Goal: Task Accomplishment & Management: Use online tool/utility

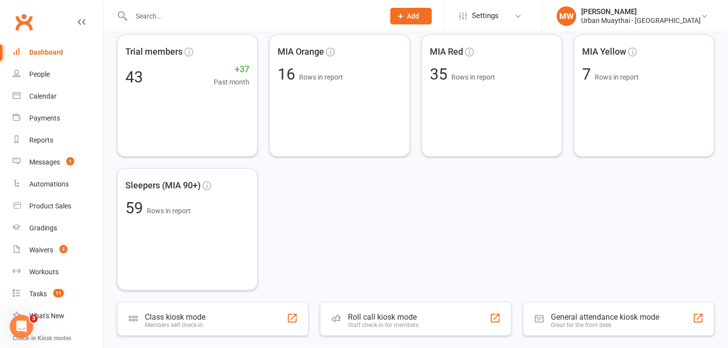
scroll to position [412, 0]
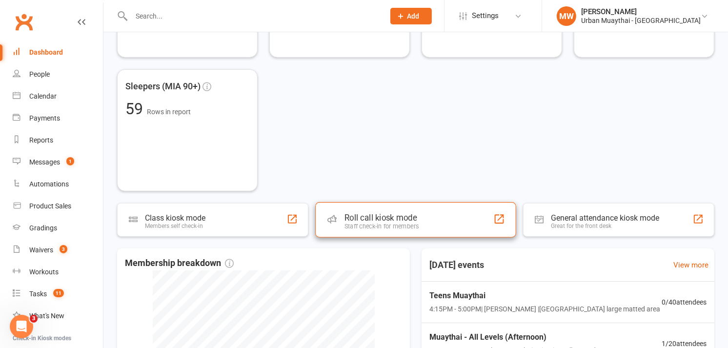
click at [390, 218] on div "Roll call kiosk mode" at bounding box center [381, 218] width 74 height 10
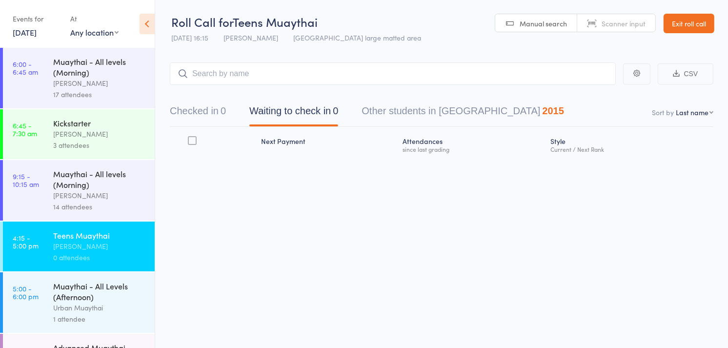
click at [618, 24] on span "Scanner input" at bounding box center [623, 24] width 44 height 10
click at [437, 74] on input "search" at bounding box center [393, 73] width 446 height 22
type input "6103"
click at [75, 291] on div "Muaythai - All Levels (Afternoon)" at bounding box center [99, 290] width 93 height 21
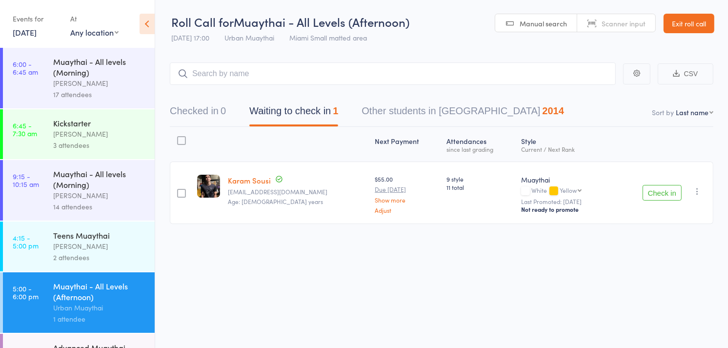
click at [202, 111] on button "Checked in 0" at bounding box center [198, 113] width 56 height 26
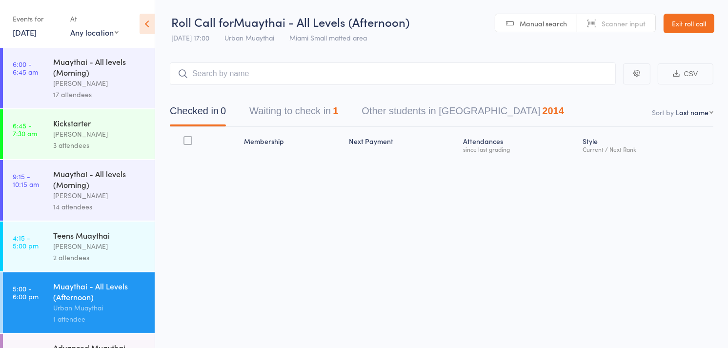
click at [711, 115] on select "First name Last name Birthday [DATE]? Behind on payments? Check in time Next pa…" at bounding box center [694, 112] width 38 height 10
select select "4"
click at [675, 108] on select "First name Last name Birthday [DATE]? Behind on payments? Check in time Next pa…" at bounding box center [694, 112] width 38 height 10
click at [618, 22] on span "Scanner input" at bounding box center [623, 24] width 44 height 10
click at [228, 80] on input "search" at bounding box center [393, 73] width 446 height 22
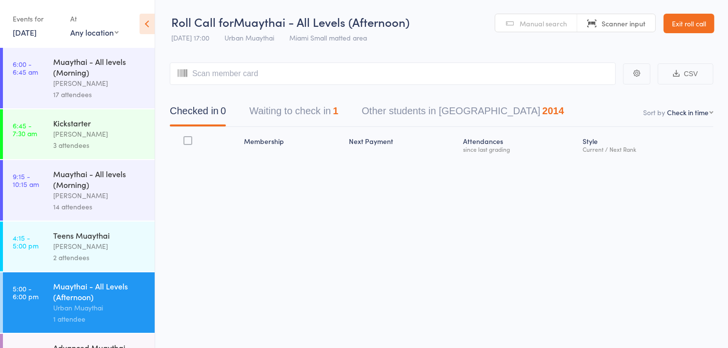
click at [72, 233] on div "Teens Muaythai" at bounding box center [99, 235] width 93 height 11
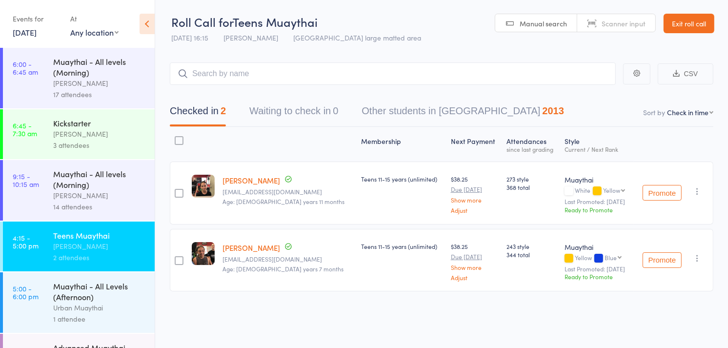
click at [606, 25] on span "Scanner input" at bounding box center [623, 24] width 44 height 10
type input "4820"
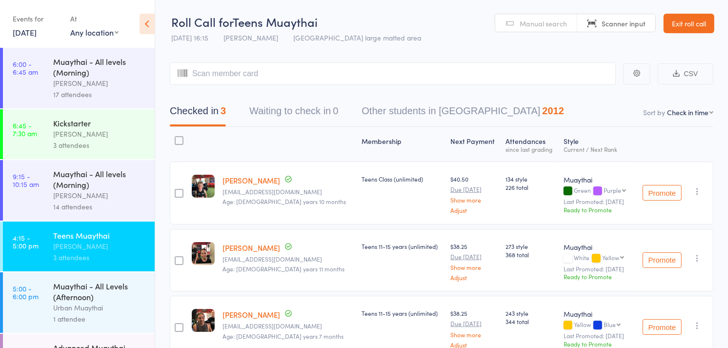
click at [96, 286] on div "Muaythai - All Levels (Afternoon)" at bounding box center [99, 290] width 93 height 21
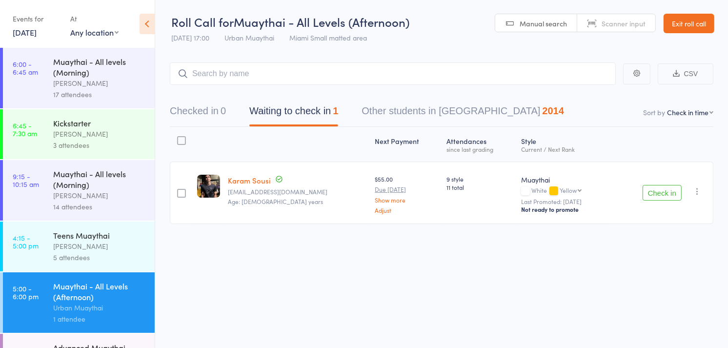
click at [96, 286] on div "Muaythai - All Levels (Afternoon)" at bounding box center [99, 290] width 93 height 21
click at [3, 272] on link "5:00 - 6:00 pm Muaythai - All Levels (Afternoon) Urban Muaythai 1 attendee" at bounding box center [79, 302] width 152 height 60
click at [607, 21] on span "Scanner input" at bounding box center [623, 24] width 44 height 10
click at [525, 71] on input "search" at bounding box center [393, 73] width 446 height 22
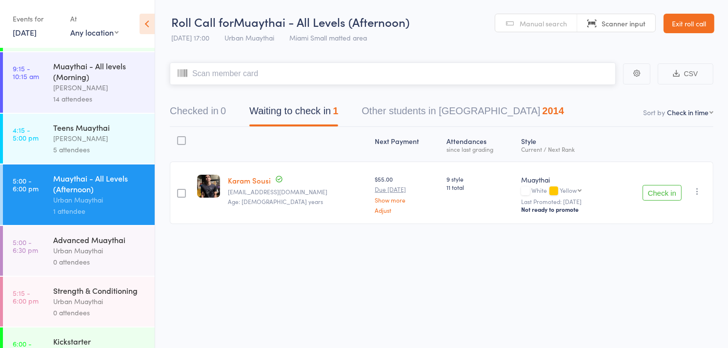
scroll to position [88, 0]
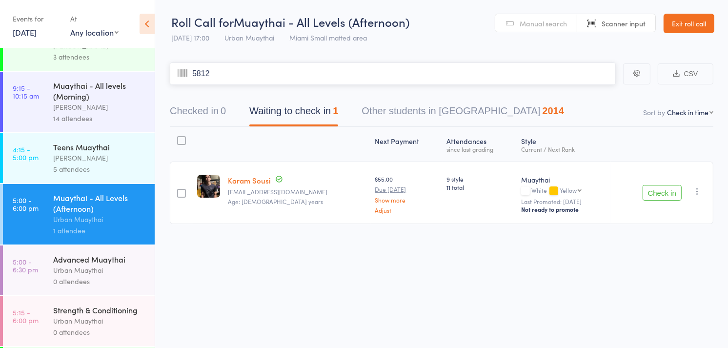
type input "5812"
click at [592, 25] on link "Scanner input" at bounding box center [616, 23] width 78 height 19
click at [241, 71] on input "search" at bounding box center [393, 73] width 446 height 22
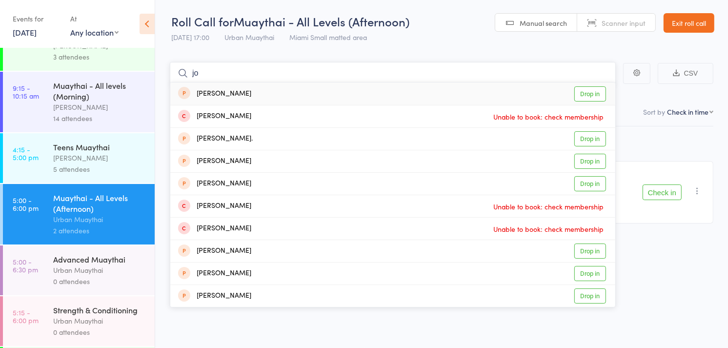
type input "j"
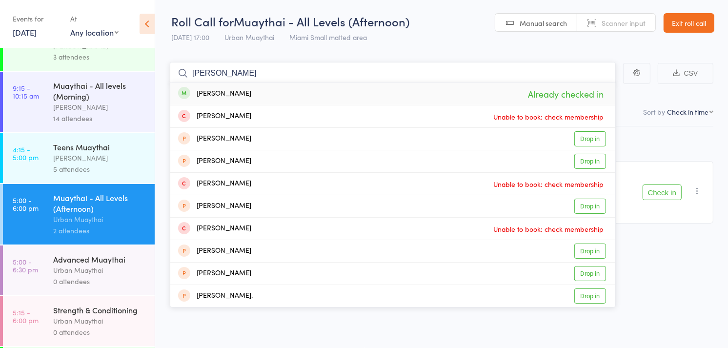
type input "[PERSON_NAME]"
click at [233, 94] on div "[PERSON_NAME]" at bounding box center [214, 93] width 73 height 11
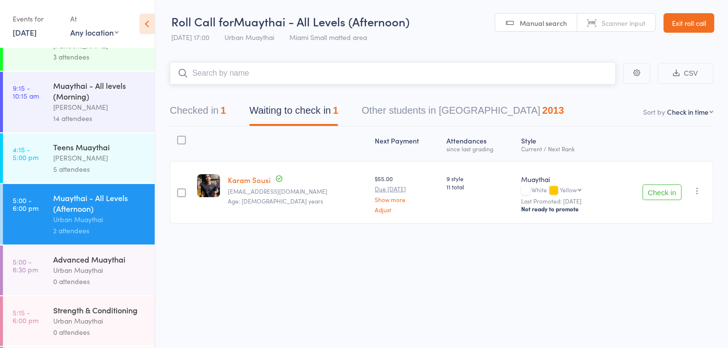
click at [201, 111] on button "Checked in 1" at bounding box center [198, 113] width 56 height 26
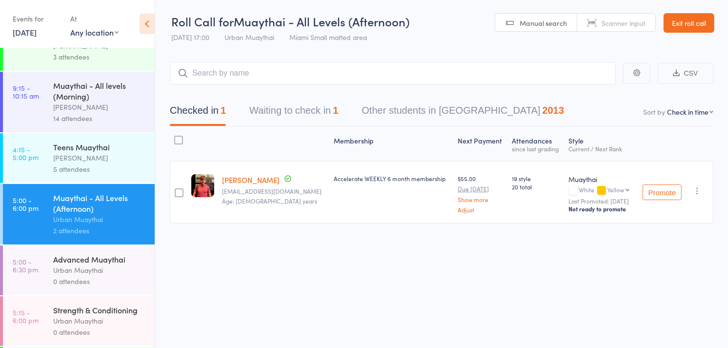
click at [603, 17] on link "Scanner input" at bounding box center [616, 23] width 78 height 19
type input "5520"
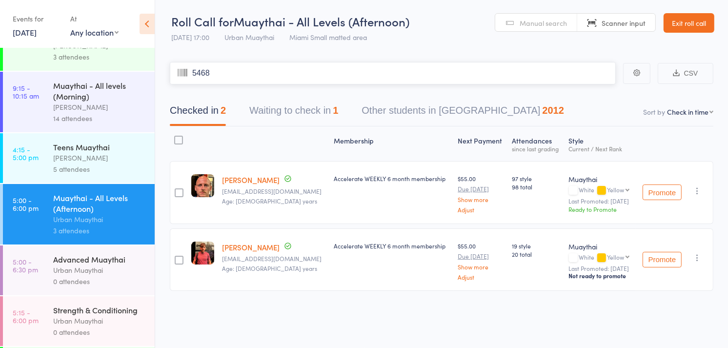
type input "5468"
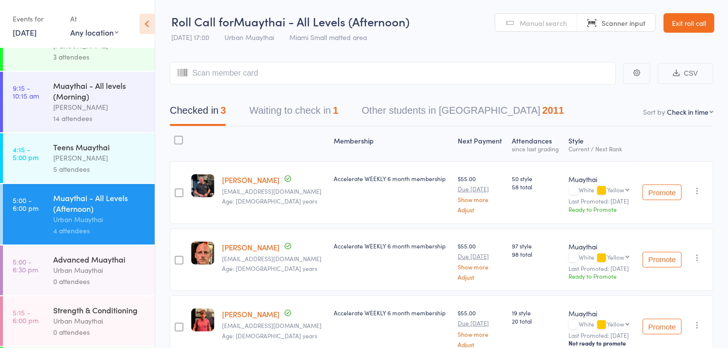
click at [569, 254] on div "White Yellow Yellow Blue Green Purple Black Black / Red Red" at bounding box center [600, 258] width 63 height 8
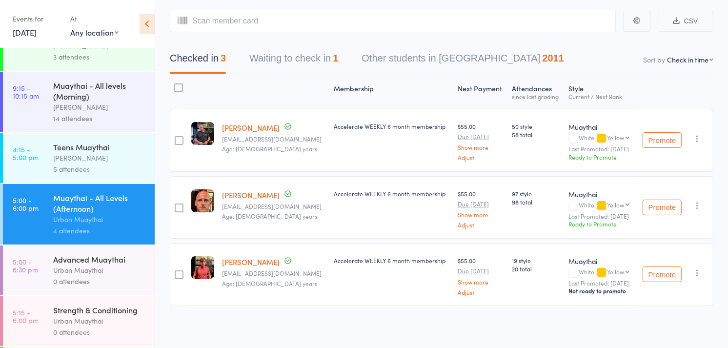
scroll to position [0, 0]
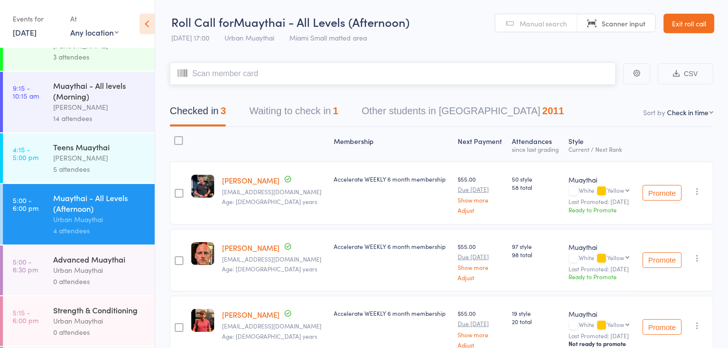
click at [210, 76] on input "search" at bounding box center [393, 73] width 446 height 22
click at [631, 15] on link "Scanner input" at bounding box center [616, 23] width 78 height 19
click at [416, 52] on main "CSV Checked in 3 Waiting to check in 1 Other students in Muaythai 2011 Sort by …" at bounding box center [441, 225] width 573 height 354
click at [597, 16] on link "Scanner input" at bounding box center [616, 23] width 78 height 19
click at [493, 60] on main "CSV Checked in 3 Waiting to check in 1 Other students in Muaythai 2011 Sort by …" at bounding box center [441, 225] width 573 height 354
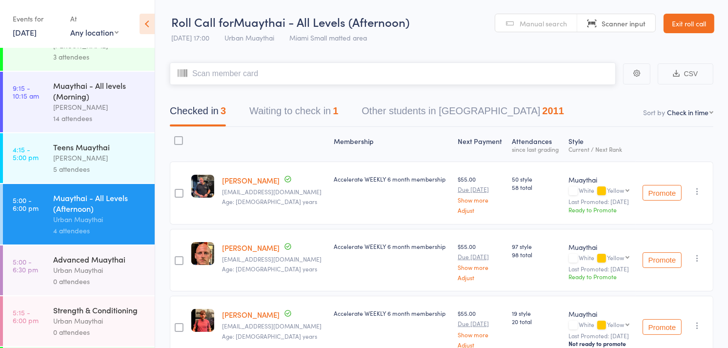
click at [425, 73] on input "search" at bounding box center [393, 73] width 446 height 22
type input "6179"
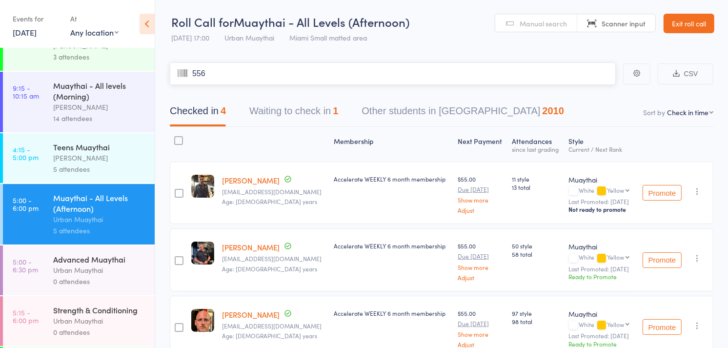
type input "5568"
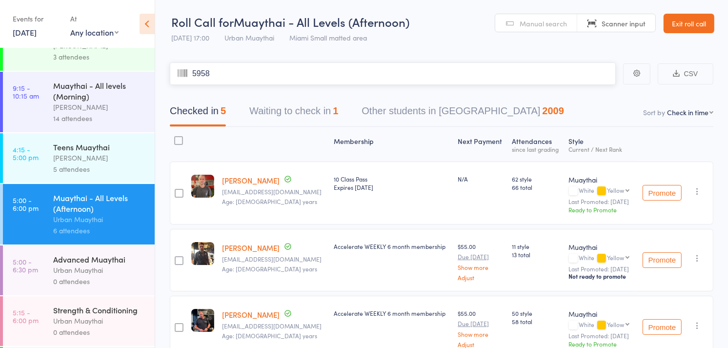
type input "5958"
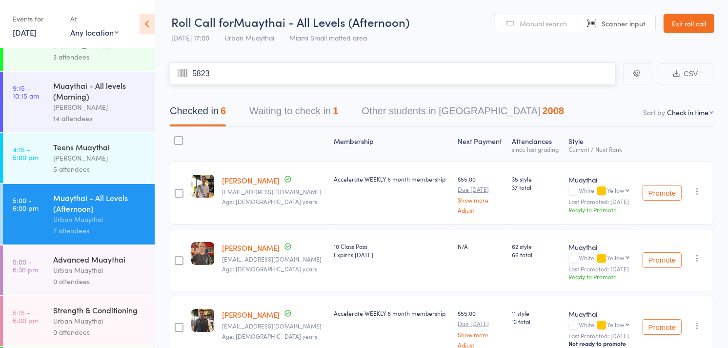
type input "5823"
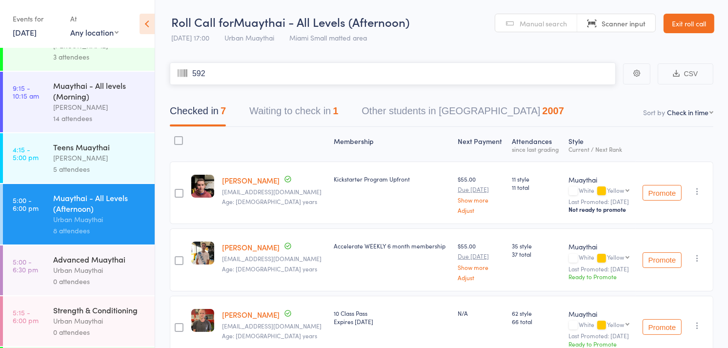
type input "5925"
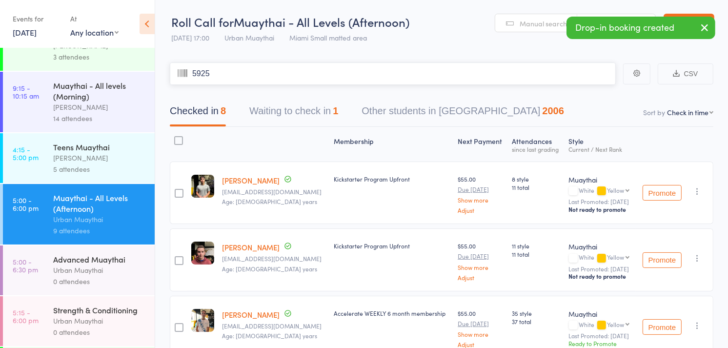
type input "5925"
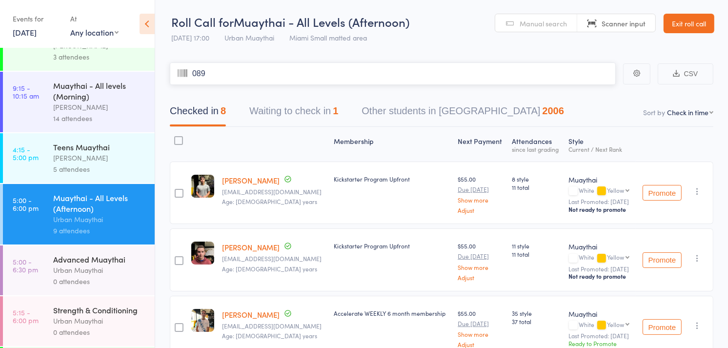
type input "0899"
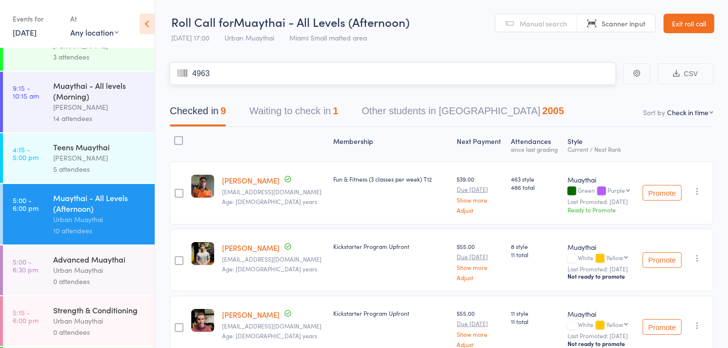
type input "4963"
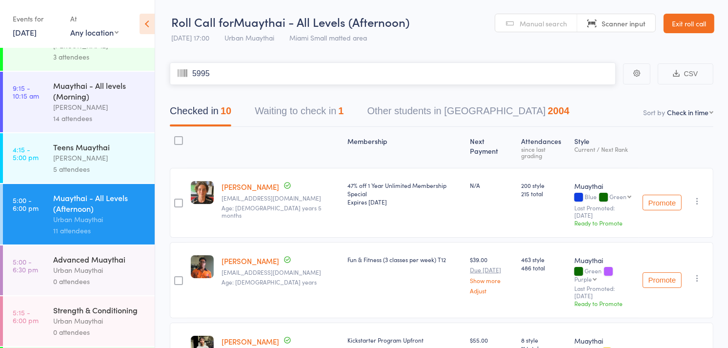
type input "5995"
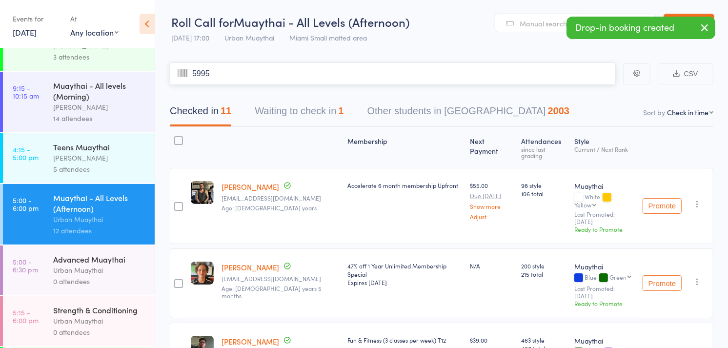
type input "5995"
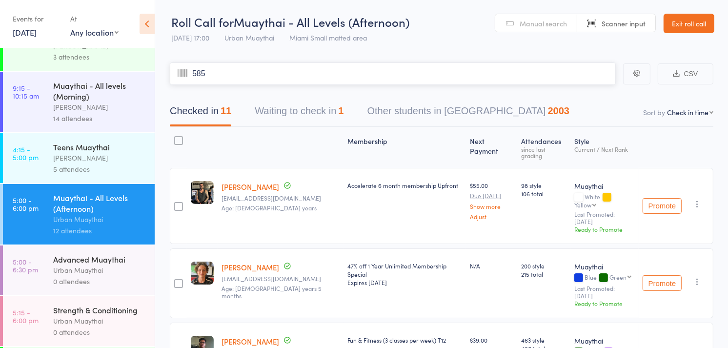
type input "5859"
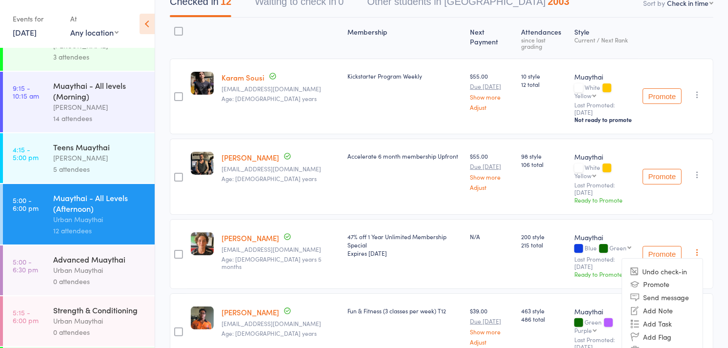
scroll to position [108, 0]
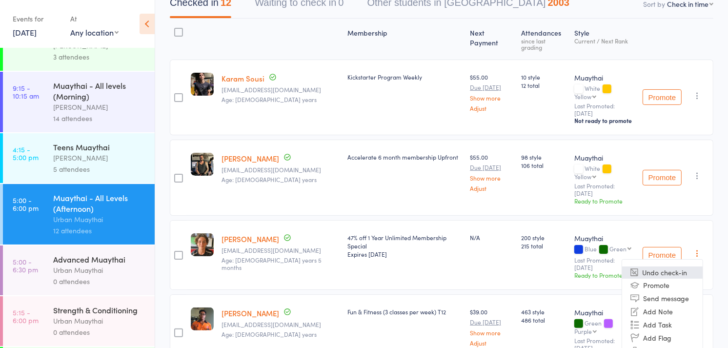
click at [665, 266] on li "Undo check-in" at bounding box center [662, 272] width 80 height 12
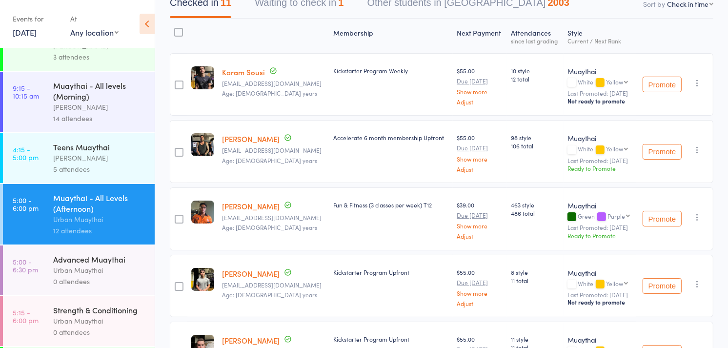
click at [699, 216] on icon "button" at bounding box center [697, 217] width 10 height 10
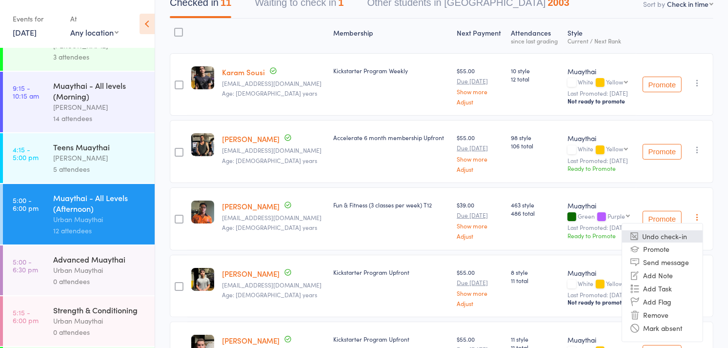
click at [672, 231] on li "Undo check-in" at bounding box center [662, 236] width 80 height 12
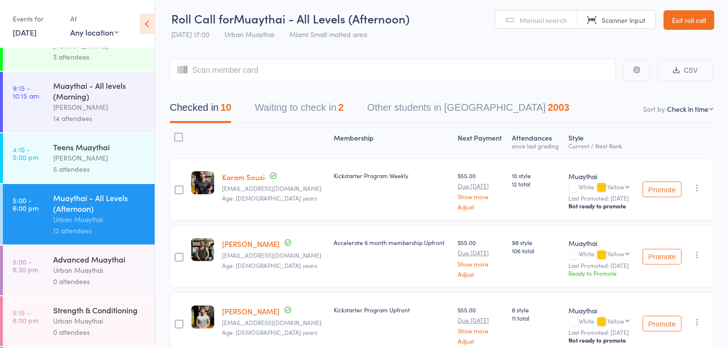
scroll to position [0, 0]
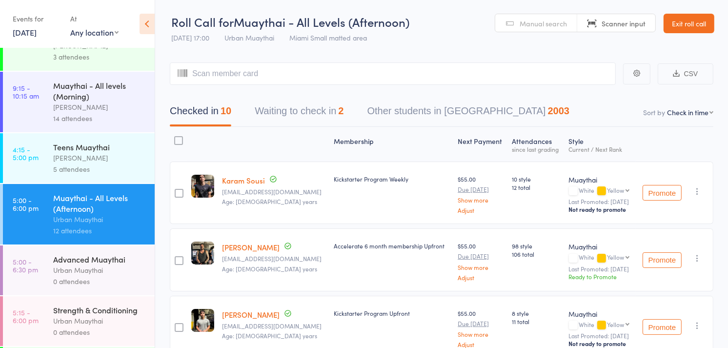
click at [543, 27] on span "Manual search" at bounding box center [542, 24] width 47 height 10
type input "5"
type input "6"
click at [282, 106] on button "Waiting to check in 2" at bounding box center [299, 113] width 89 height 26
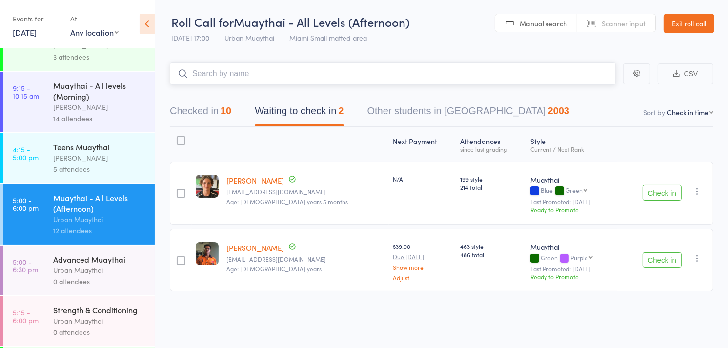
click at [195, 115] on button "Checked in 10" at bounding box center [200, 113] width 61 height 26
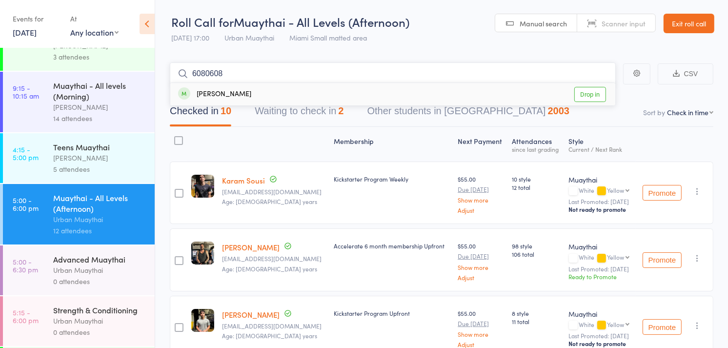
type input "60806080"
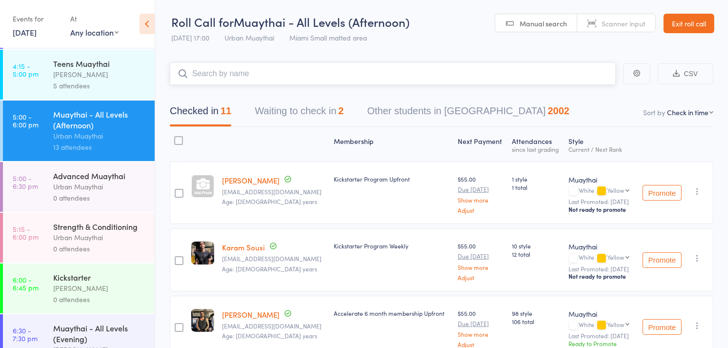
scroll to position [185, 0]
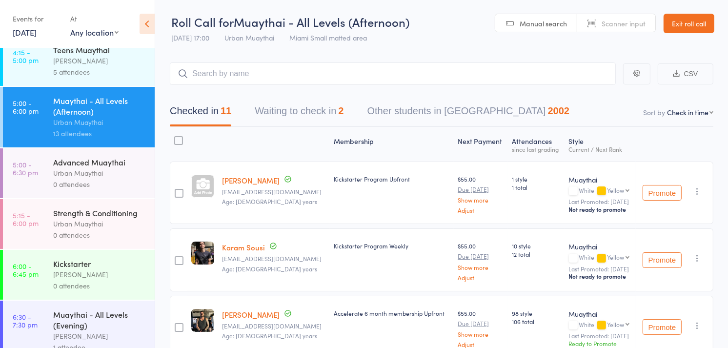
click at [81, 269] on div "Kickstarter" at bounding box center [99, 263] width 93 height 11
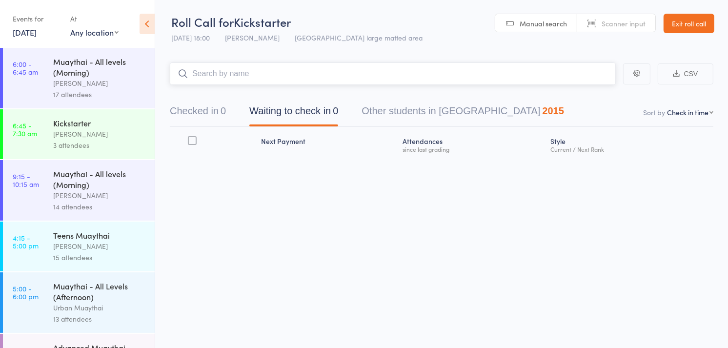
click at [294, 72] on input "search" at bounding box center [393, 73] width 446 height 22
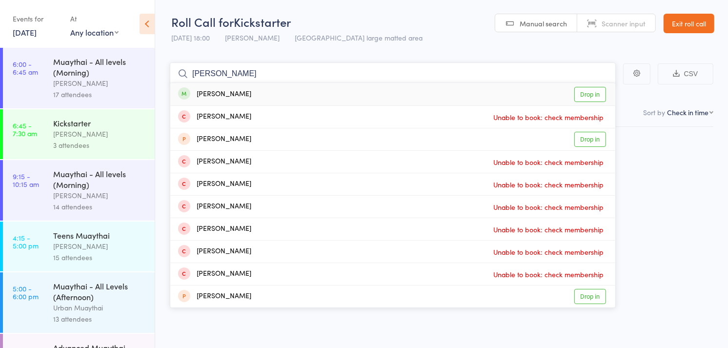
type input "[PERSON_NAME]"
click at [252, 96] on div "[PERSON_NAME] Drop in" at bounding box center [392, 94] width 445 height 22
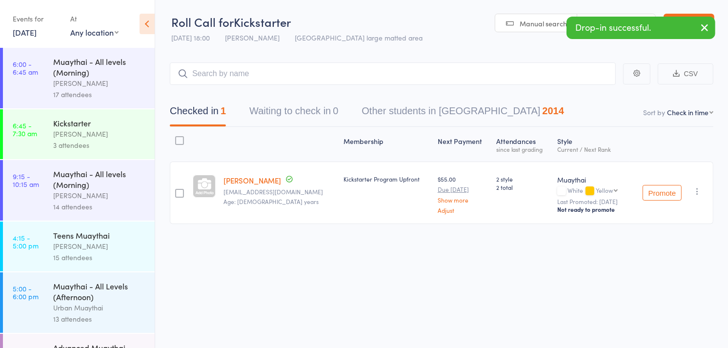
click at [249, 239] on div "Membership Next Payment Atten­dances since last grading Style Current / Next [P…" at bounding box center [441, 197] width 543 height 140
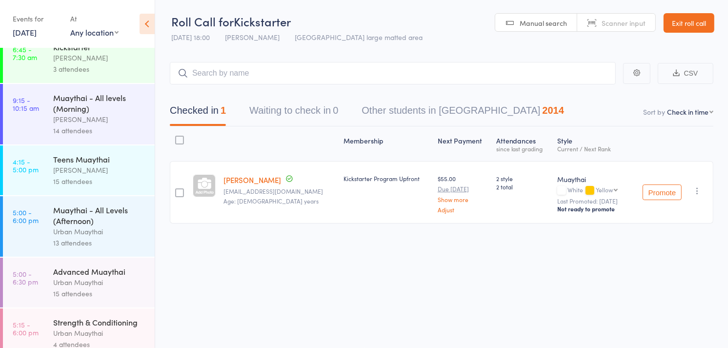
scroll to position [76, 0]
click at [74, 215] on div "Muaythai - All Levels (Afternoon)" at bounding box center [99, 215] width 93 height 21
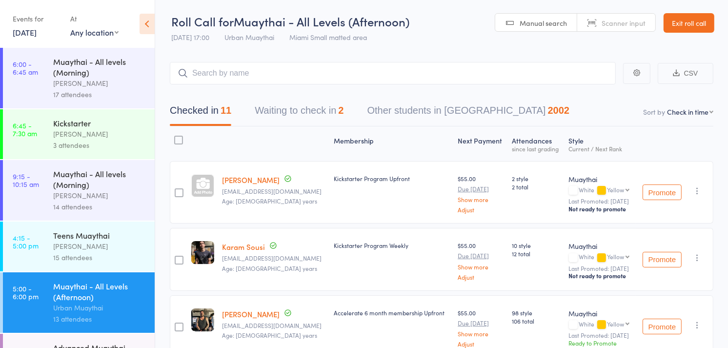
click at [694, 185] on button "button" at bounding box center [697, 191] width 12 height 12
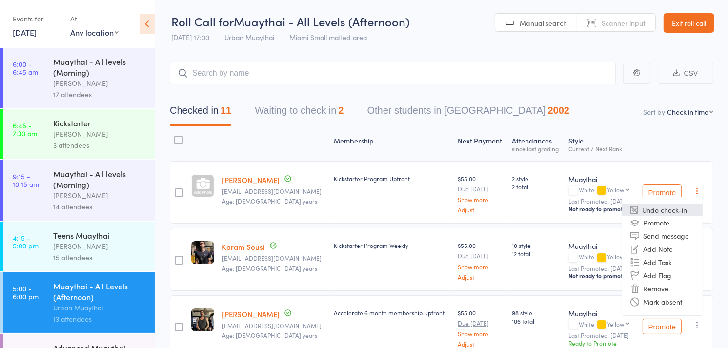
click at [679, 206] on li "Undo check-in" at bounding box center [662, 210] width 80 height 12
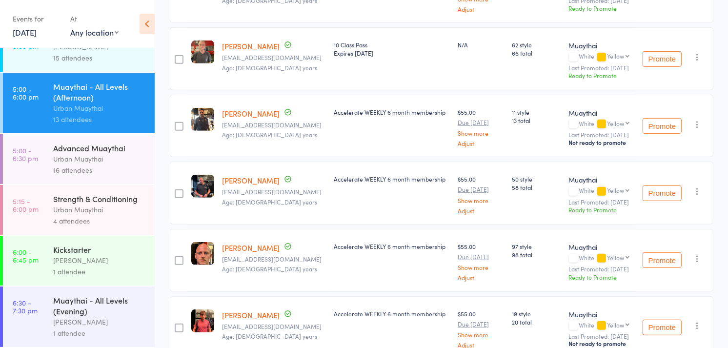
scroll to position [470, 0]
click at [114, 309] on div "Muaythai - All Levels (Evening)" at bounding box center [99, 305] width 93 height 21
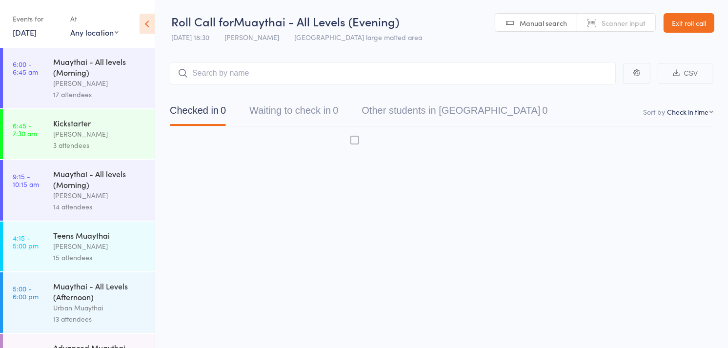
scroll to position [0, 0]
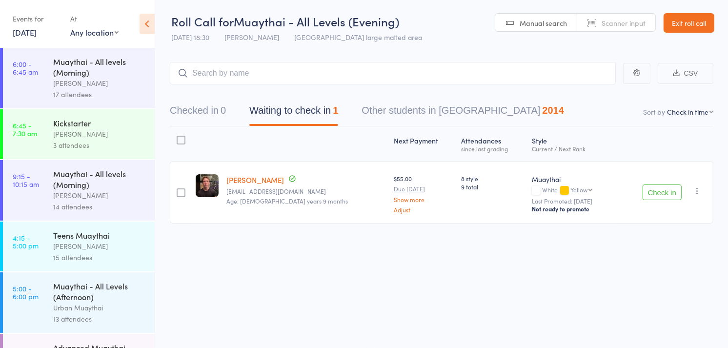
click at [626, 19] on span "Scanner input" at bounding box center [623, 23] width 44 height 10
click at [190, 109] on button "Checked in 0" at bounding box center [198, 113] width 56 height 26
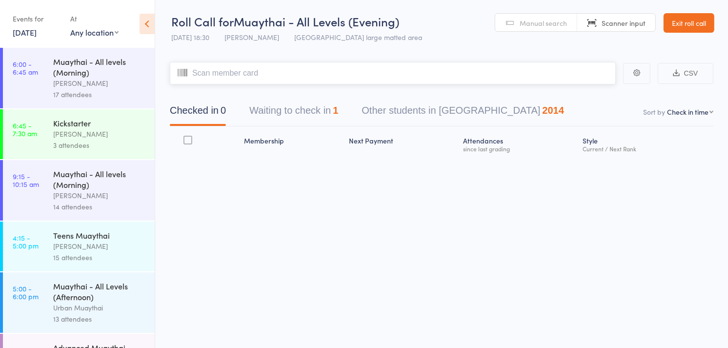
click at [233, 71] on input "search" at bounding box center [393, 73] width 446 height 22
